Goal: Information Seeking & Learning: Learn about a topic

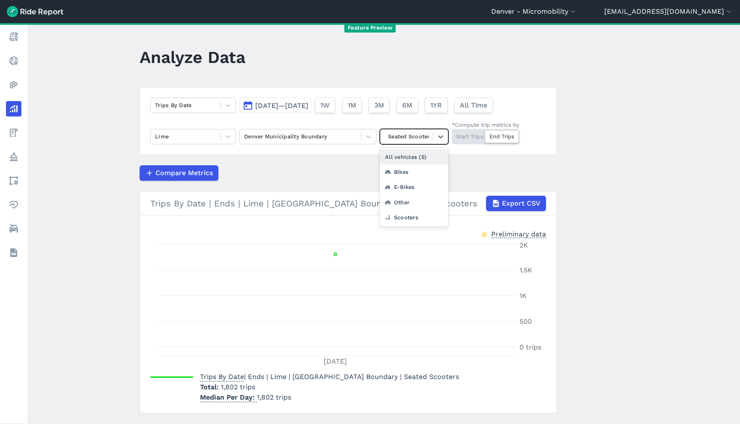
click at [396, 141] on div at bounding box center [407, 136] width 44 height 10
click at [407, 159] on div "All vehicles (5)" at bounding box center [414, 156] width 69 height 15
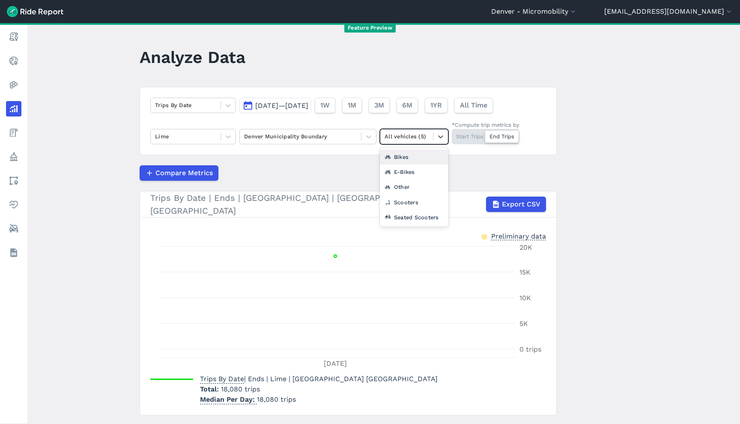
click at [409, 139] on div at bounding box center [407, 136] width 44 height 10
click at [403, 184] on div "Other" at bounding box center [414, 186] width 69 height 15
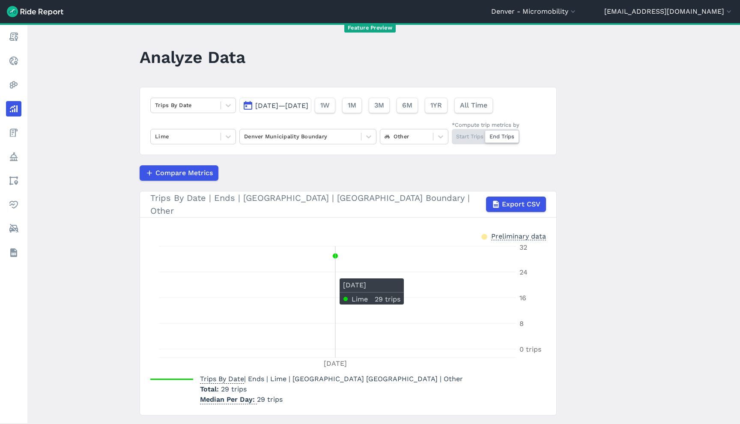
click at [357, 272] on icon "Jul 17 0 trips 8 16 24 32" at bounding box center [348, 306] width 396 height 128
click at [389, 107] on button "3M" at bounding box center [378, 105] width 21 height 15
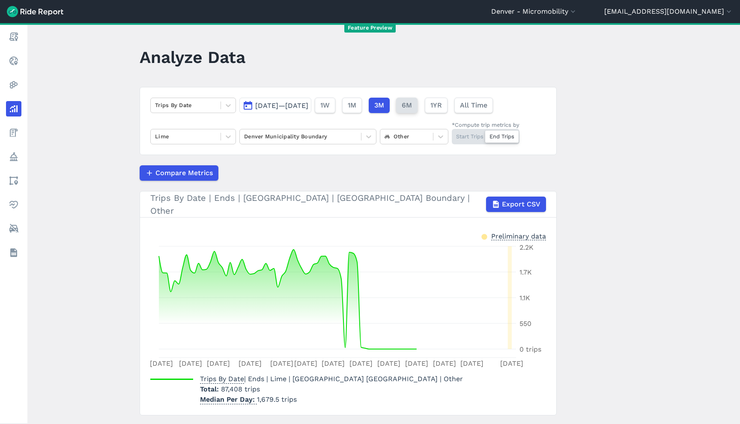
click at [417, 107] on button "6M" at bounding box center [406, 105] width 21 height 15
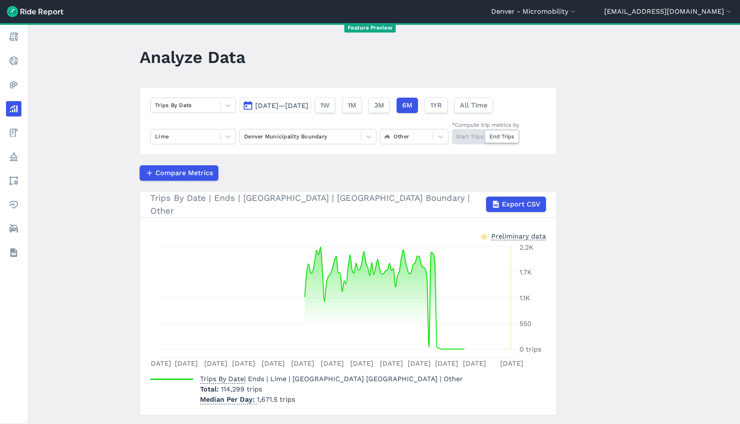
click at [414, 146] on div "Trips By Date Mar 2, 2025—Aug 28, 2025 1W 1M 3M 6M 1YR All Time Lime Denver Mun…" at bounding box center [348, 121] width 417 height 68
click at [413, 142] on div "Other" at bounding box center [406, 136] width 53 height 13
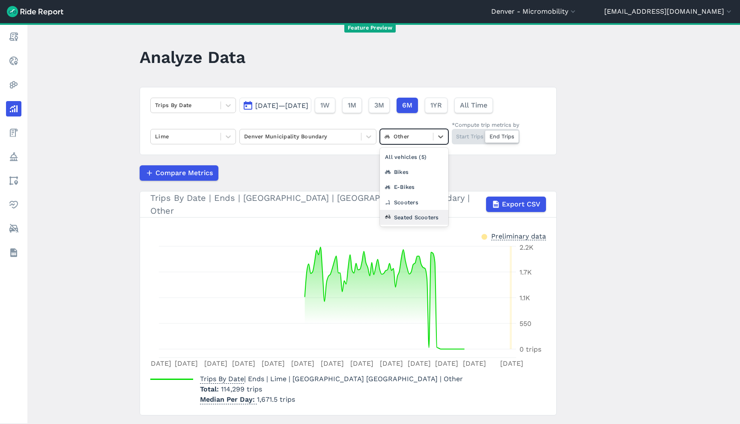
click at [414, 221] on div "Seated Scooters" at bounding box center [414, 217] width 69 height 15
